Goal: Navigation & Orientation: Go to known website

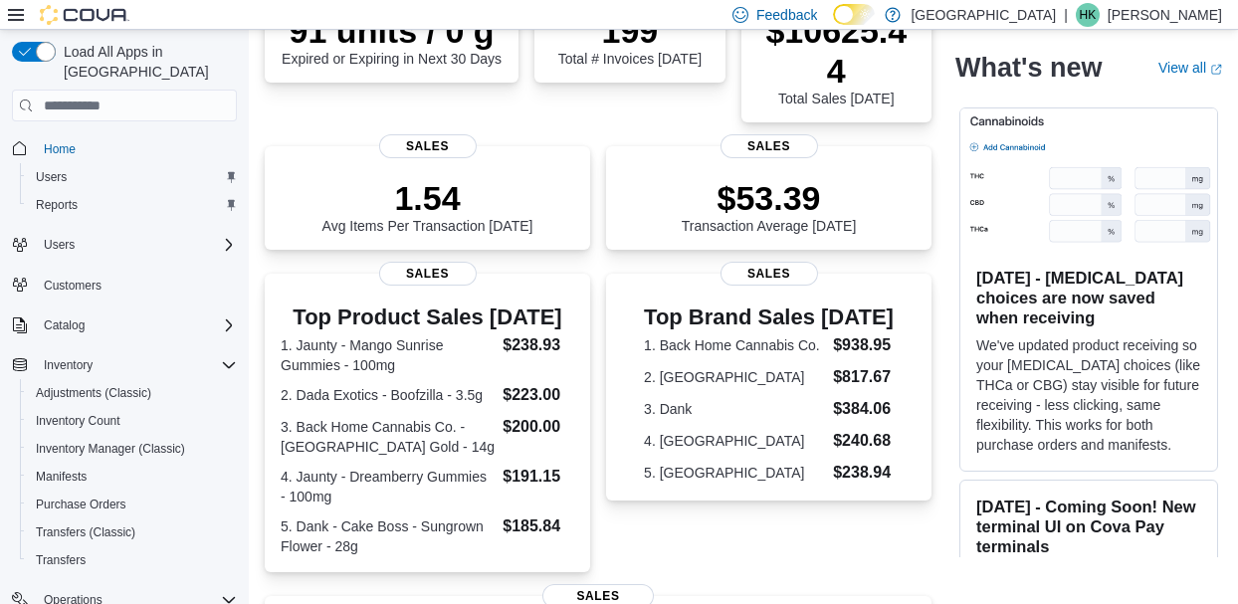
scroll to position [363, 0]
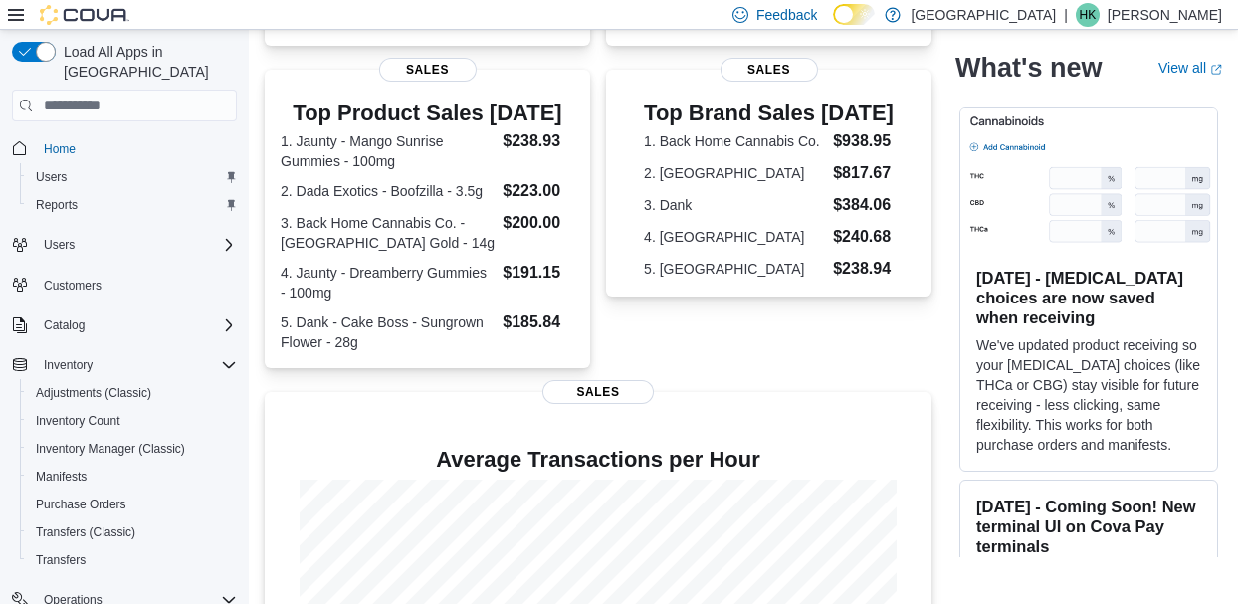
scroll to position [566, 0]
